Goal: Use online tool/utility: Utilize a website feature to perform a specific function

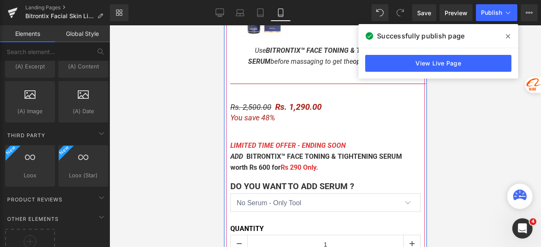
scroll to position [676, 0]
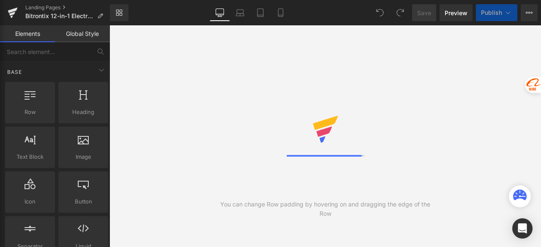
click at [281, 14] on icon at bounding box center [280, 12] width 8 height 8
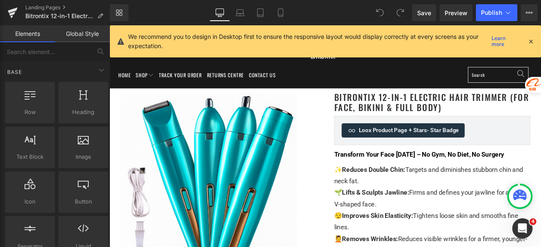
drag, startPoint x: 532, startPoint y: 40, endPoint x: 457, endPoint y: 17, distance: 78.3
click at [532, 40] on icon at bounding box center [531, 42] width 8 height 8
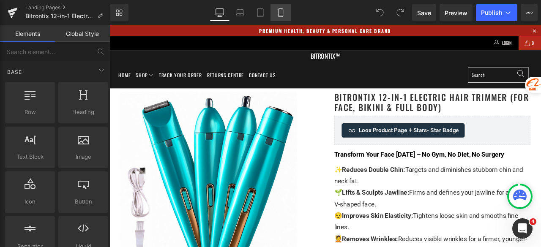
click at [282, 16] on icon at bounding box center [280, 12] width 8 height 8
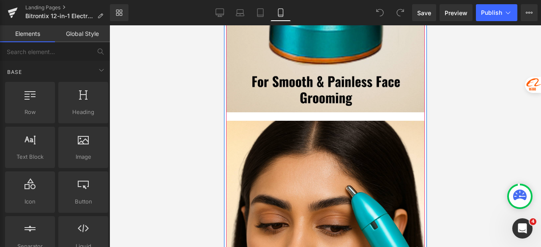
scroll to position [3000, 0]
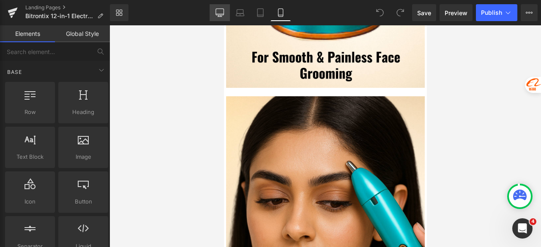
click at [224, 9] on icon at bounding box center [219, 12] width 8 height 6
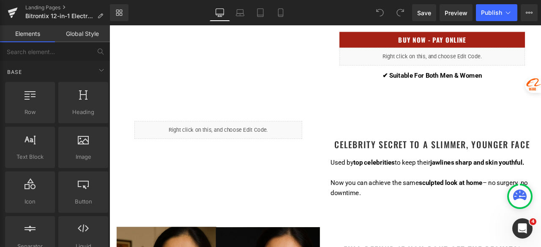
scroll to position [412, 0]
